Goal: Task Accomplishment & Management: Use online tool/utility

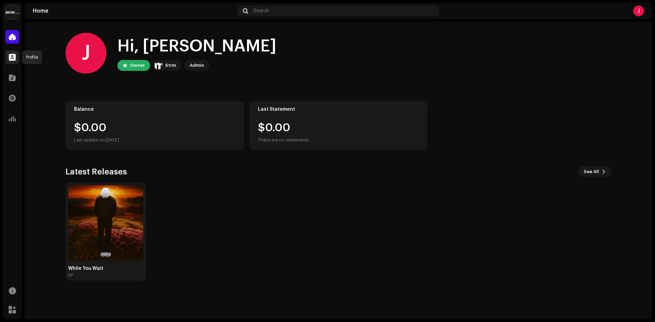
click at [14, 57] on span at bounding box center [12, 57] width 7 height 5
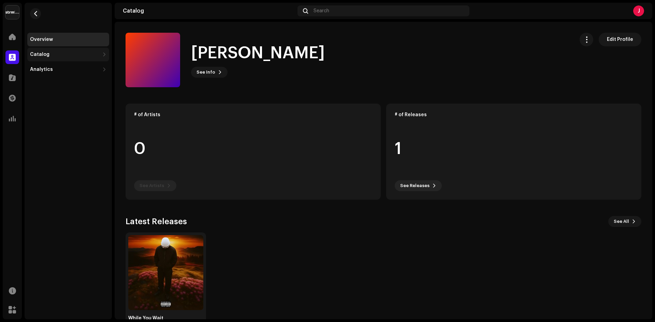
click at [35, 55] on div "Catalog" at bounding box center [39, 54] width 19 height 5
click at [9, 84] on div at bounding box center [12, 78] width 14 height 14
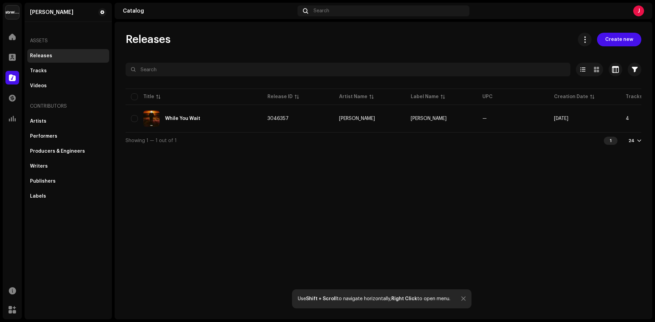
click at [9, 84] on div at bounding box center [12, 78] width 14 height 14
click at [617, 40] on span "Create new" at bounding box center [619, 40] width 28 height 14
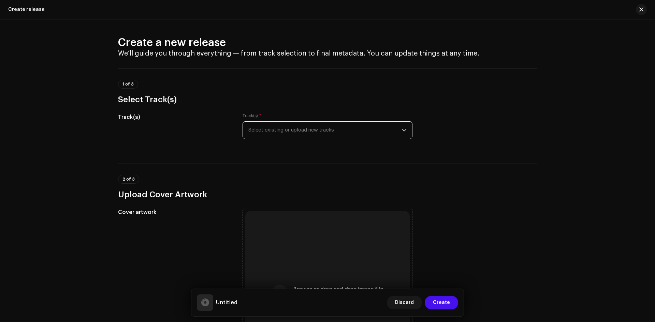
click at [290, 127] on span "Select existing or upload new tracks" at bounding box center [324, 130] width 153 height 17
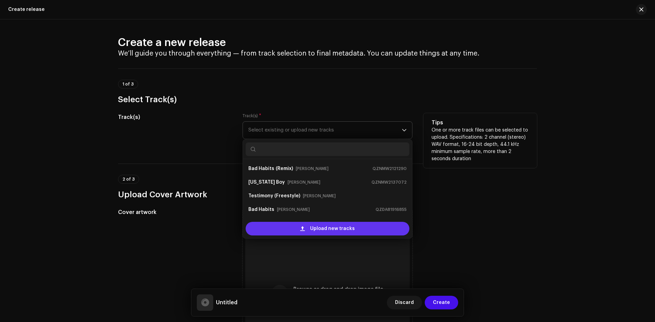
click at [299, 225] on div "Upload new tracks" at bounding box center [328, 229] width 164 height 14
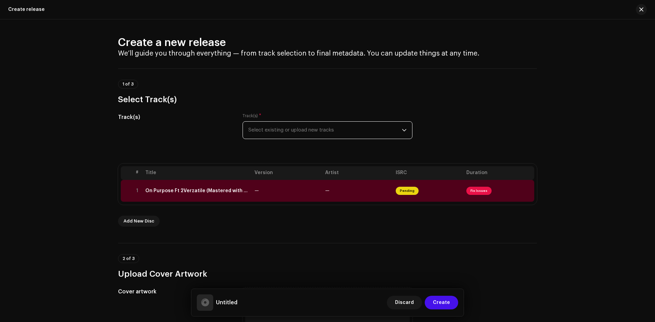
click at [311, 128] on span "Select existing or upload new tracks" at bounding box center [324, 130] width 153 height 17
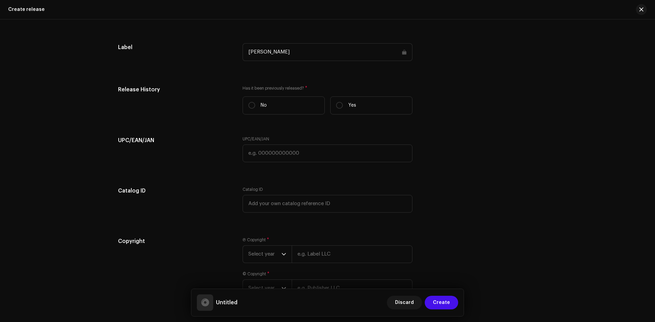
scroll to position [935, 0]
